Goal: Transaction & Acquisition: Purchase product/service

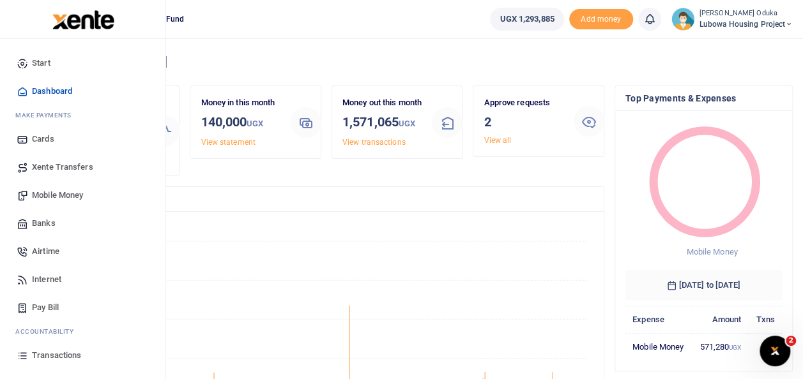
click at [55, 198] on span "Mobile Money" at bounding box center [57, 195] width 51 height 13
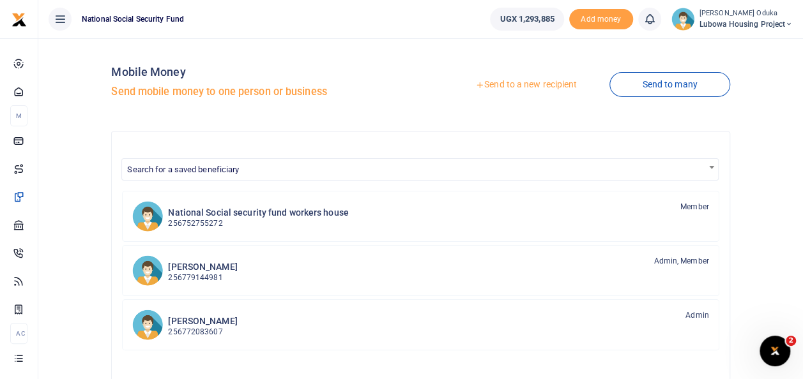
click at [496, 86] on link "Send to a new recipient" at bounding box center [526, 84] width 167 height 23
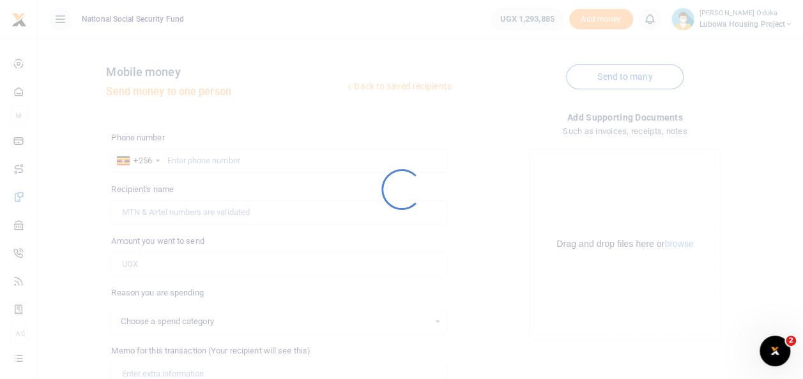
select select
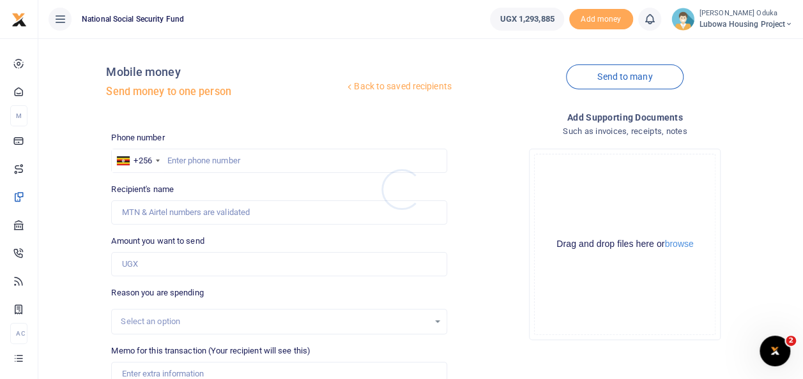
click at [181, 157] on div at bounding box center [401, 189] width 803 height 379
click at [181, 157] on input "text" at bounding box center [278, 161] width 335 height 24
type input "0777925680"
type input "[PERSON_NAME]"
type input "0777925680"
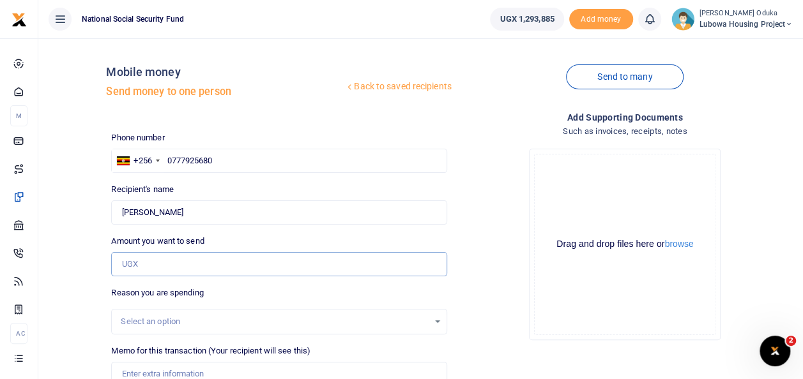
click at [161, 264] on input "Amount you want to send" at bounding box center [278, 264] width 335 height 24
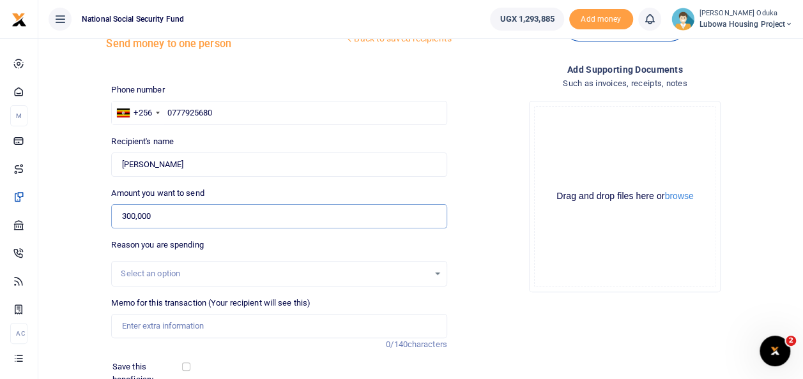
scroll to position [82, 0]
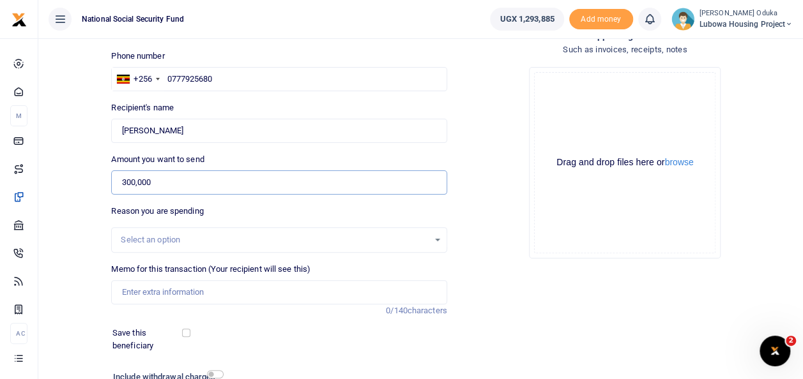
type input "300,000"
click at [166, 294] on input "Memo for this transaction (Your recipient will see this)" at bounding box center [278, 292] width 335 height 24
click at [204, 290] on input "NWSC facilitation to" at bounding box center [278, 292] width 335 height 24
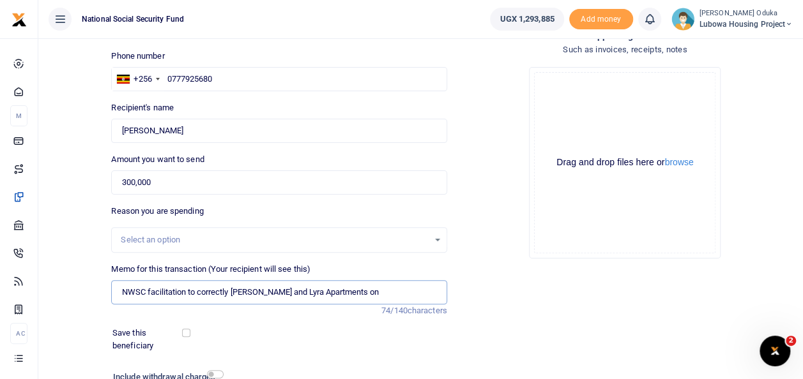
click at [231, 294] on input "NWSC facilitation to correctly [PERSON_NAME] and Lyra Apartments on" at bounding box center [278, 292] width 335 height 24
click at [377, 292] on input "NWSC facilitation to identify and correctly rename [PERSON_NAME] and Lyra Apart…" at bounding box center [278, 292] width 335 height 24
click at [391, 294] on input "NWSC facilitation to identify and correctly [PERSON_NAME] and Lyra Apartments" at bounding box center [278, 292] width 335 height 24
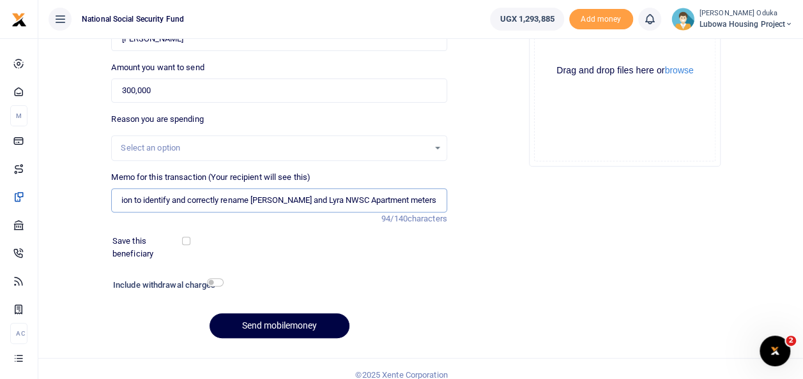
scroll to position [185, 0]
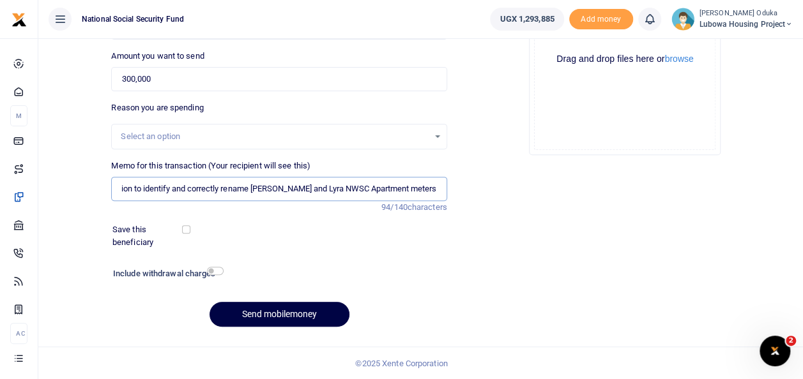
type input "NWSC facilitation to identify and correctly rename [PERSON_NAME] and Lyra NWSC …"
click at [220, 269] on input "checkbox" at bounding box center [215, 271] width 17 height 8
checkbox input "true"
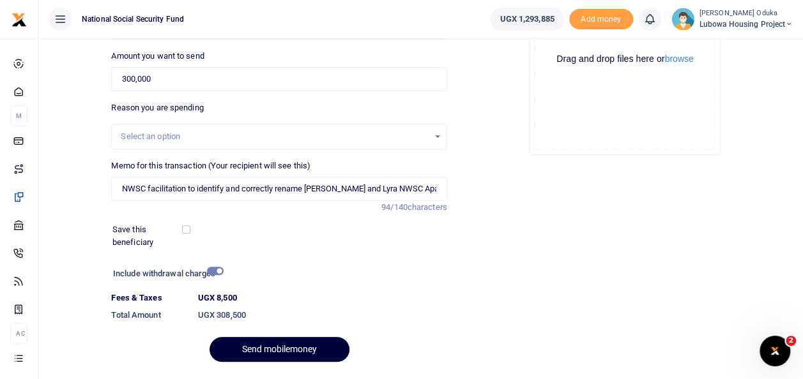
click at [291, 346] on button "Send mobilemoney" at bounding box center [280, 349] width 140 height 25
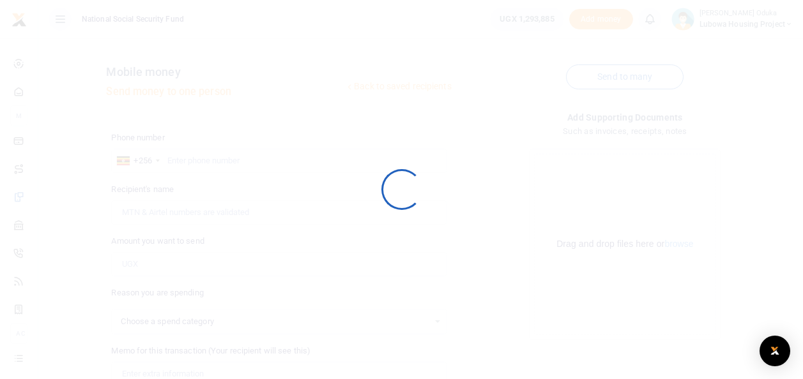
scroll to position [184, 0]
select select
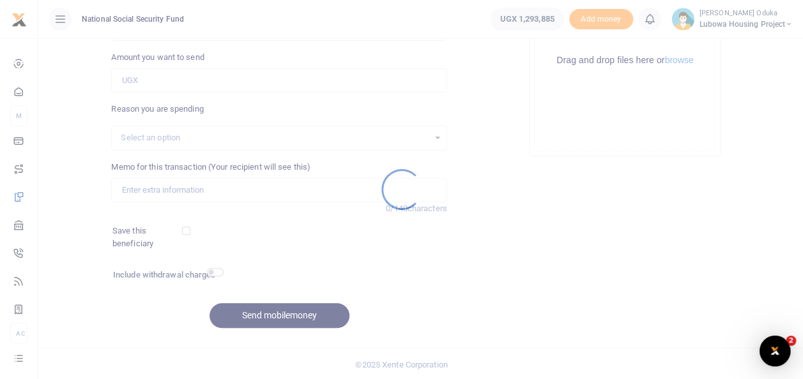
scroll to position [0, 0]
